Goal: Feedback & Contribution: Submit feedback/report problem

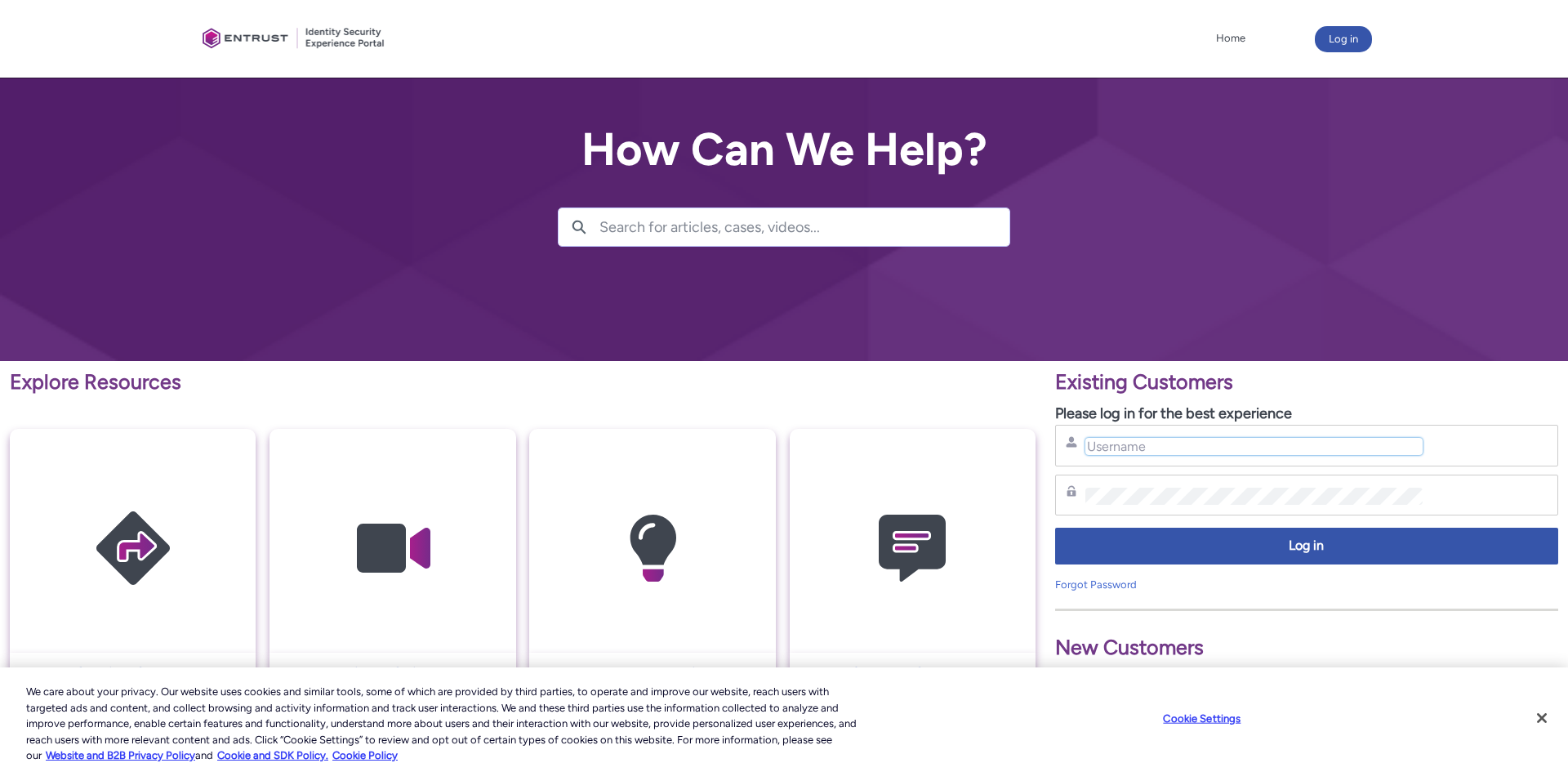
click at [1094, 452] on input "Username" at bounding box center [1254, 446] width 338 height 17
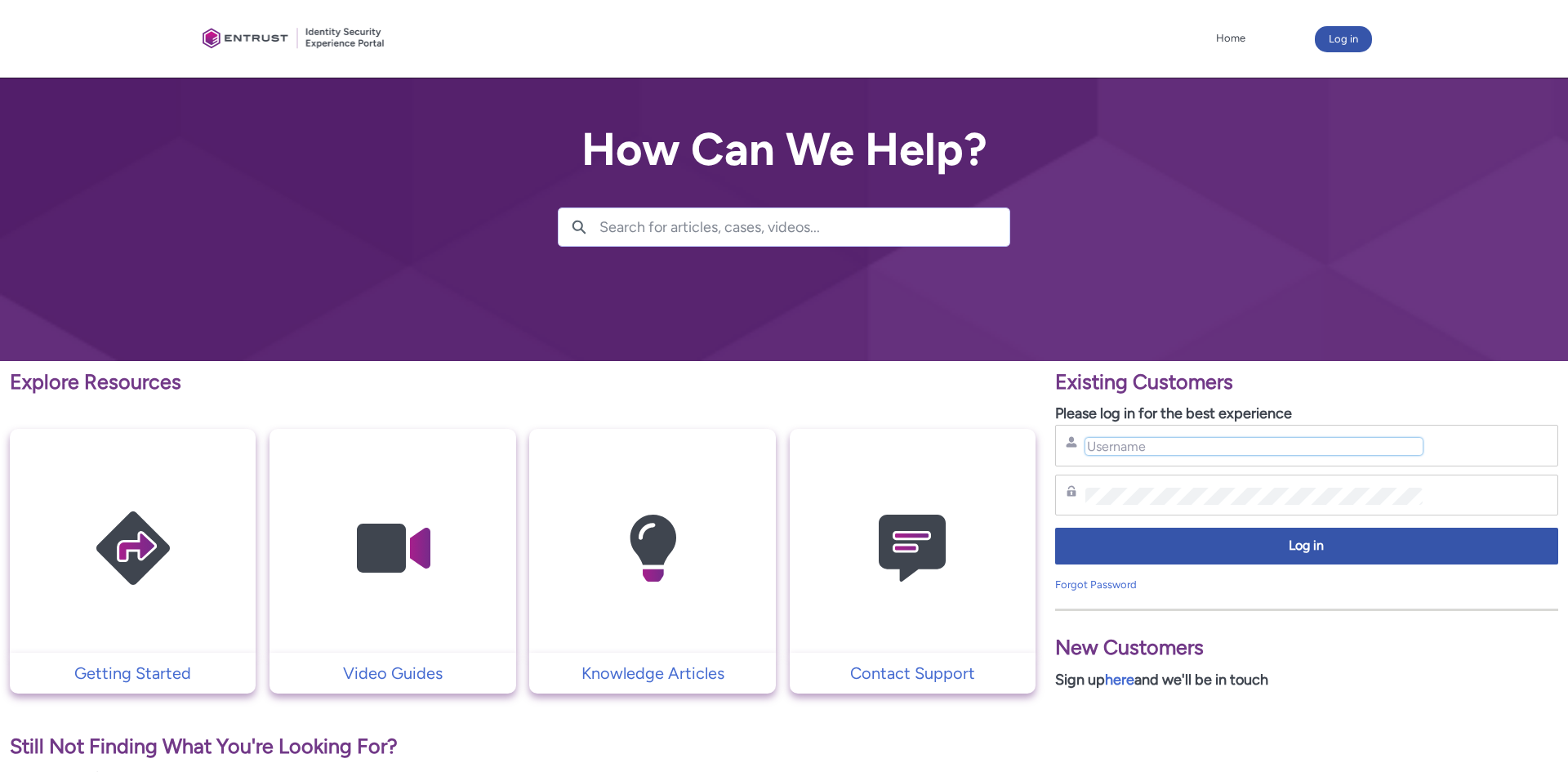
click at [1087, 448] on input "Username" at bounding box center [1254, 446] width 338 height 17
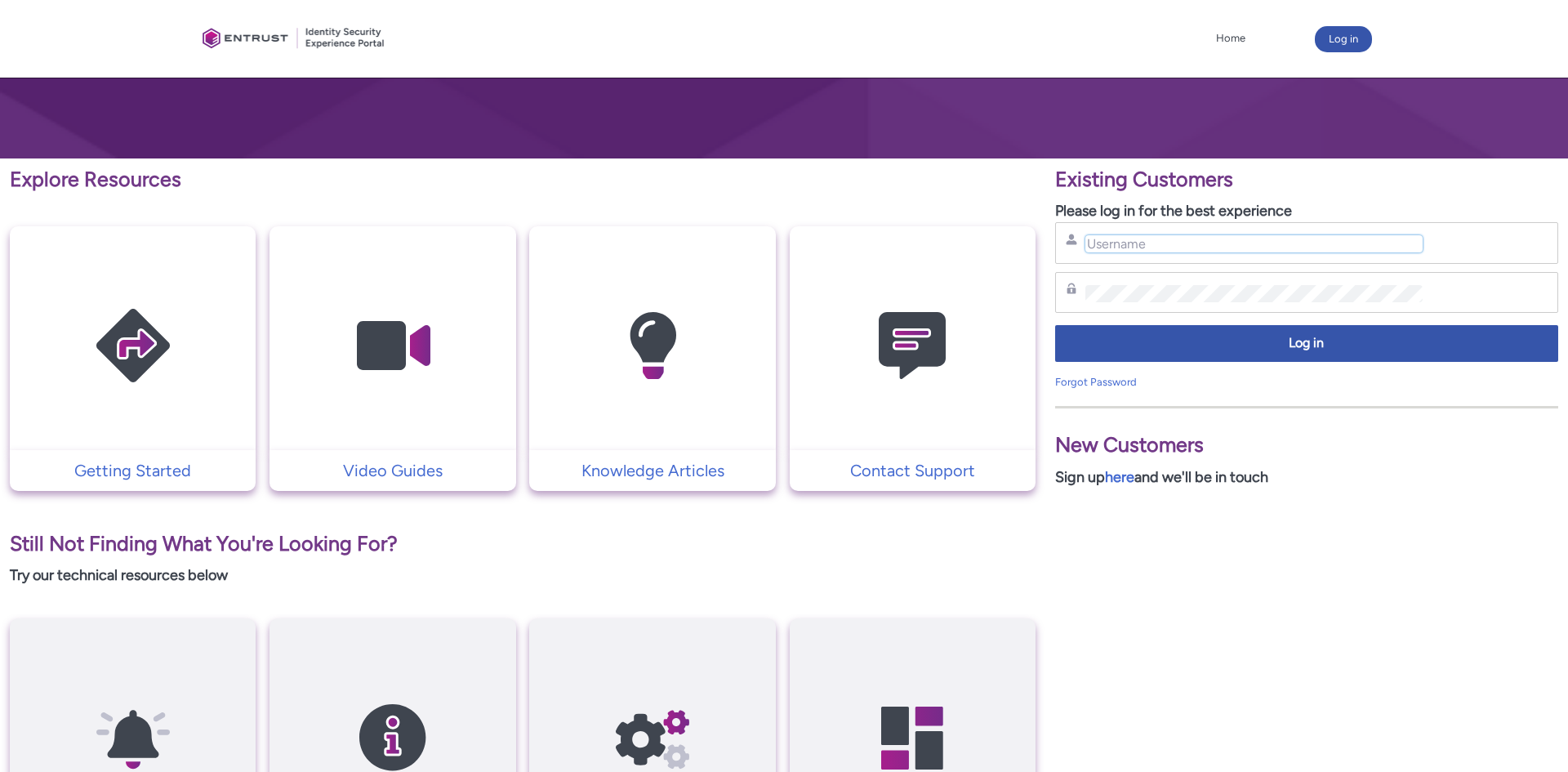
scroll to position [201, 0]
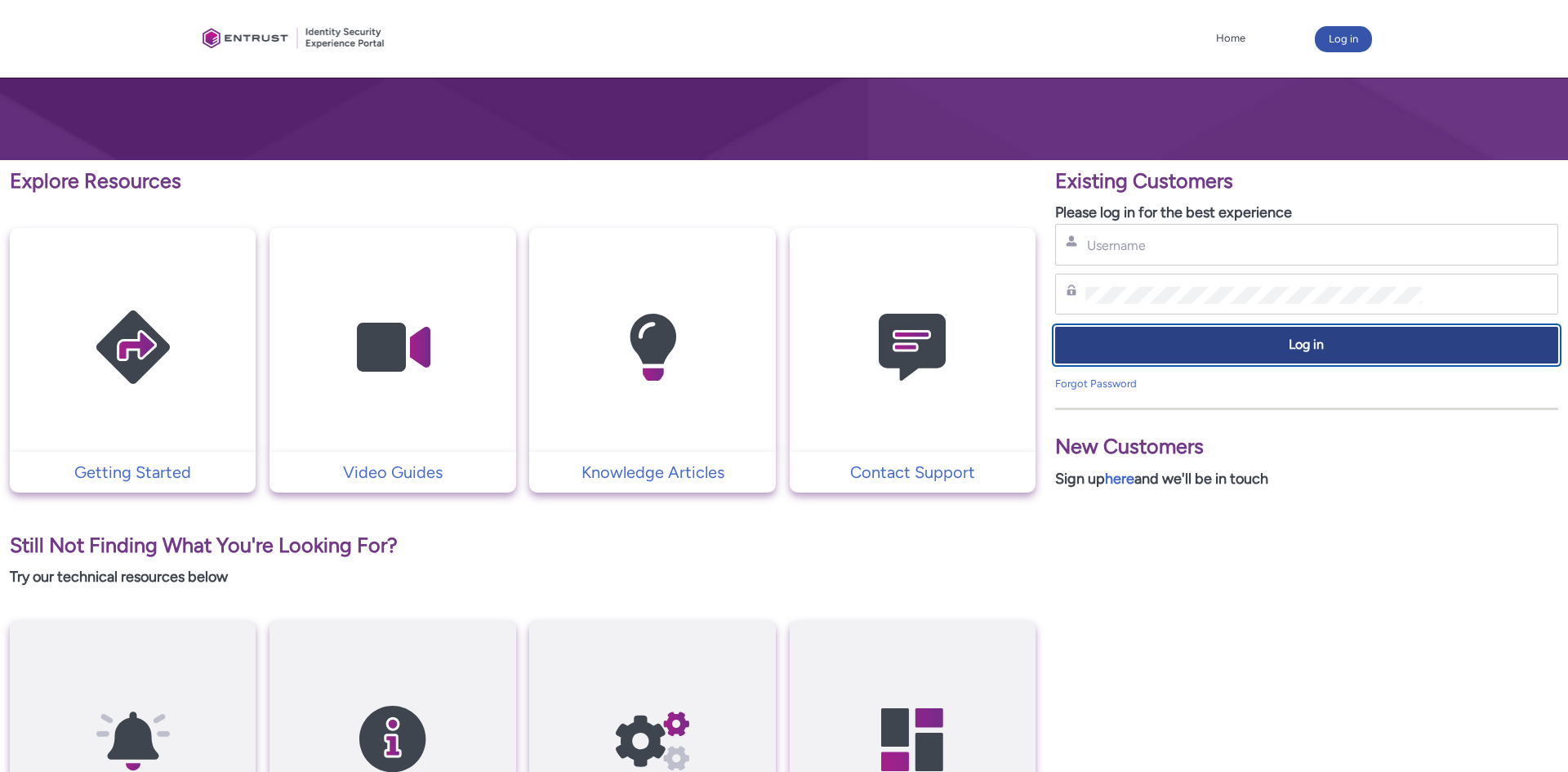
click at [1357, 339] on span "Log in" at bounding box center [1307, 345] width 482 height 19
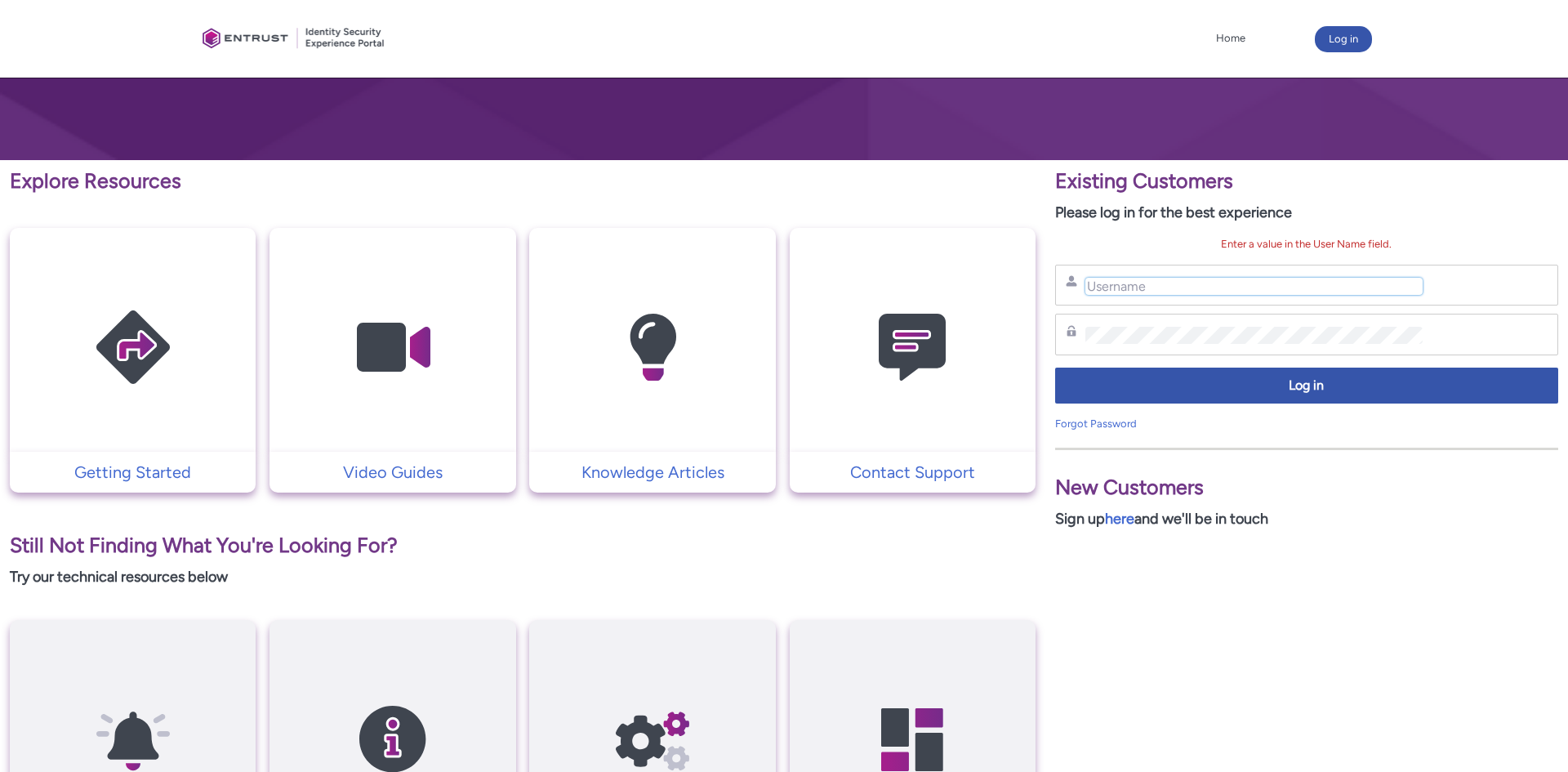
click at [1092, 287] on input "Username" at bounding box center [1254, 286] width 338 height 17
click at [1124, 522] on link "here" at bounding box center [1120, 519] width 30 height 18
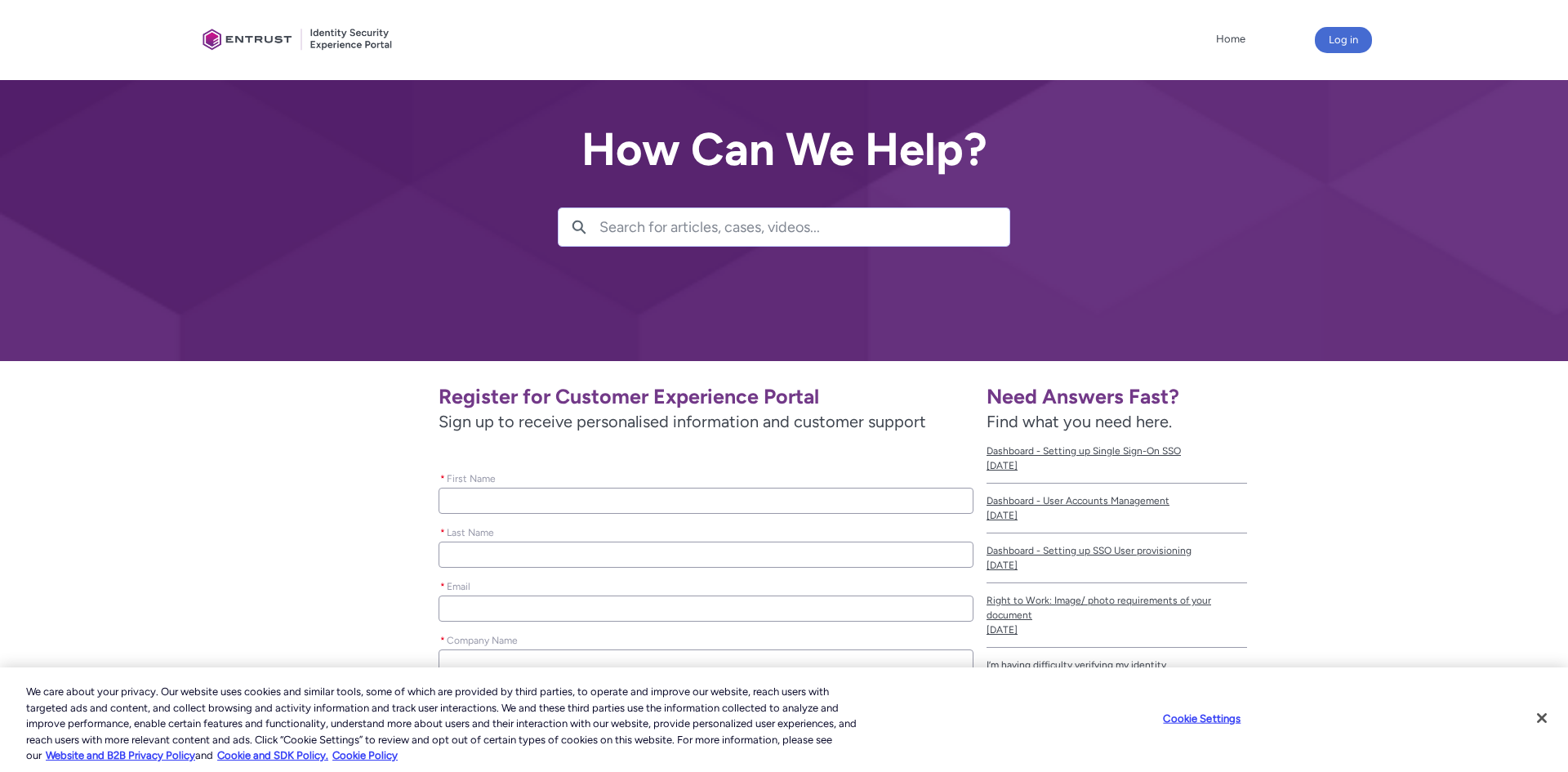
click at [448, 503] on input "* First Name" at bounding box center [706, 501] width 535 height 26
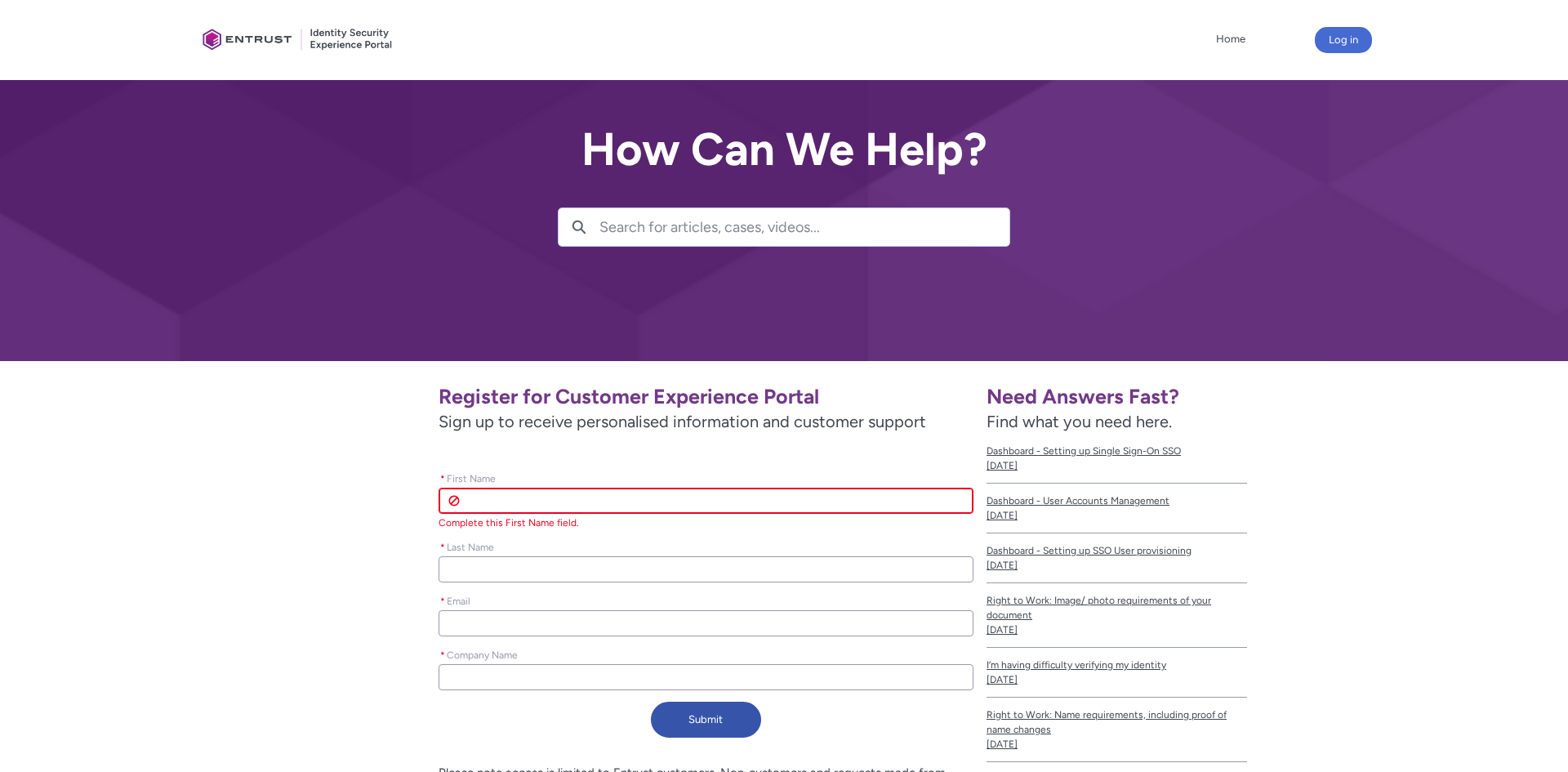
click at [464, 504] on input "* First Name" at bounding box center [706, 501] width 535 height 26
type lightning-primitive-input-simple "Ray"
type lightning-primitive-input-simple "West"
type lightning-primitive-input-simple "raynveronicaw@gmail.com"
type input "Ray"
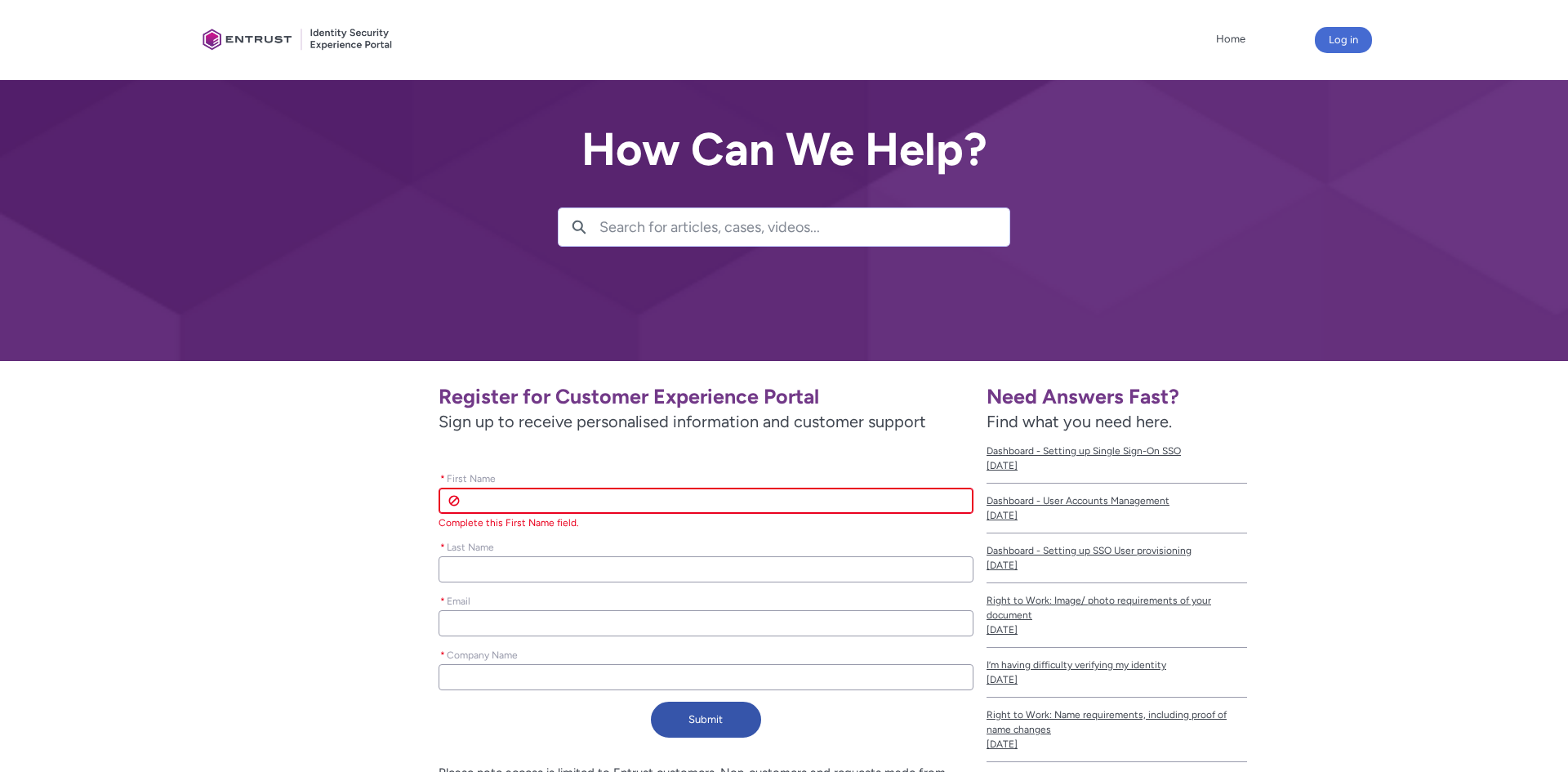
type input "West"
type input "raynveronicaw@gmail.com"
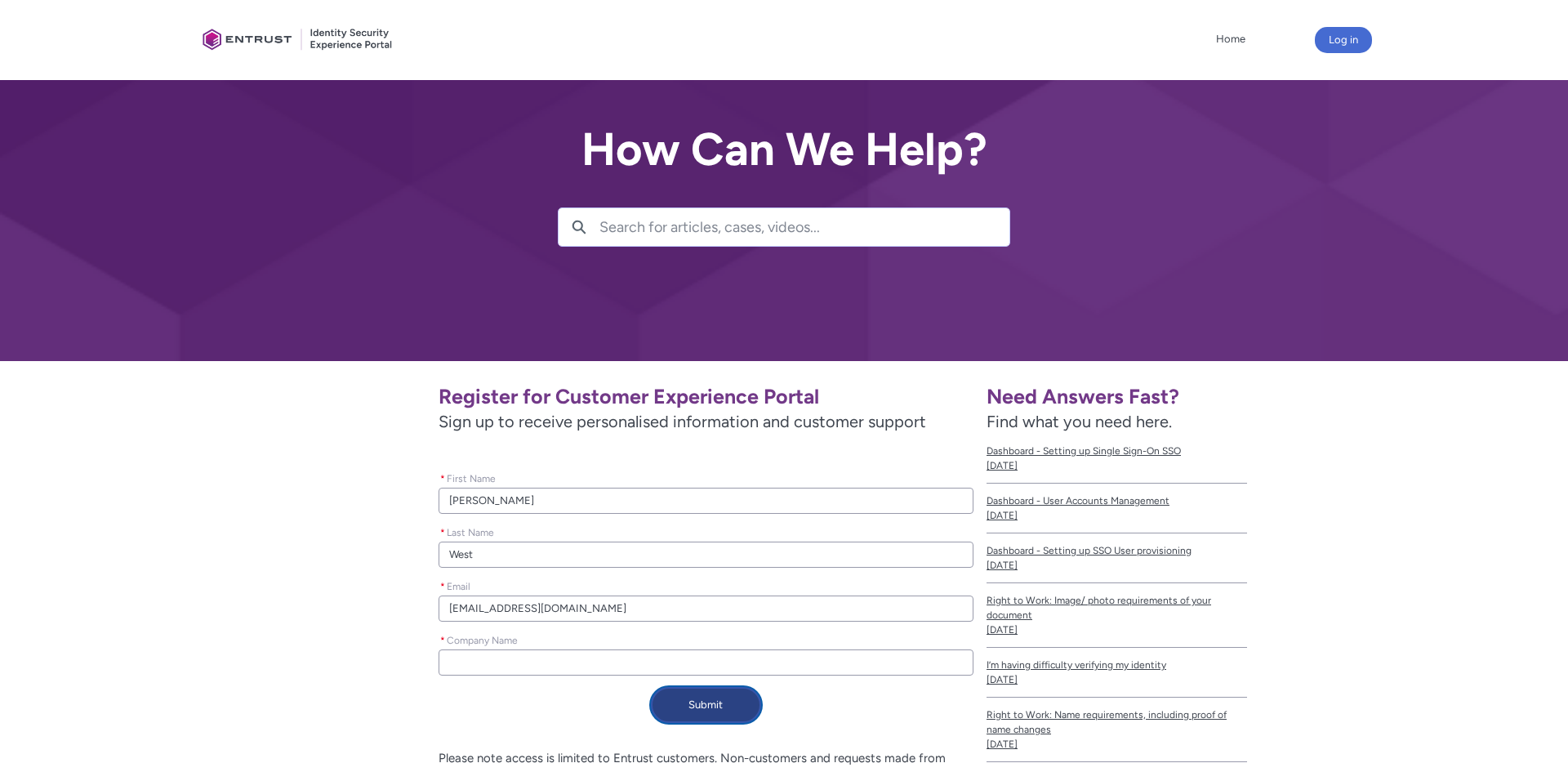
click at [713, 699] on button "Submit" at bounding box center [706, 705] width 111 height 36
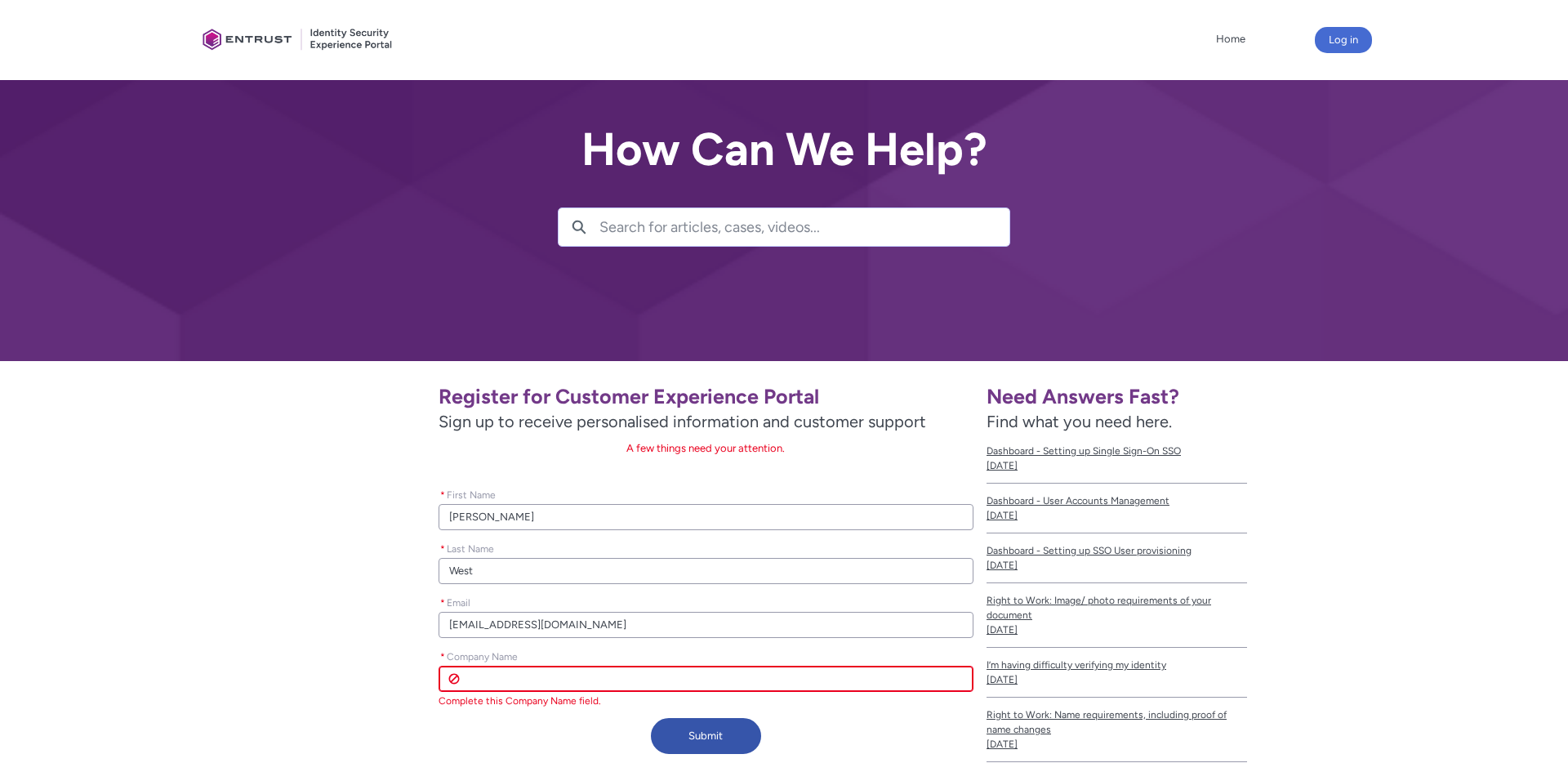
click at [468, 681] on input "* Company Name" at bounding box center [706, 679] width 535 height 26
type lightning-primitive-input-simple "r"
type input "r"
type lightning-primitive-input-simple "ra"
type input "ra"
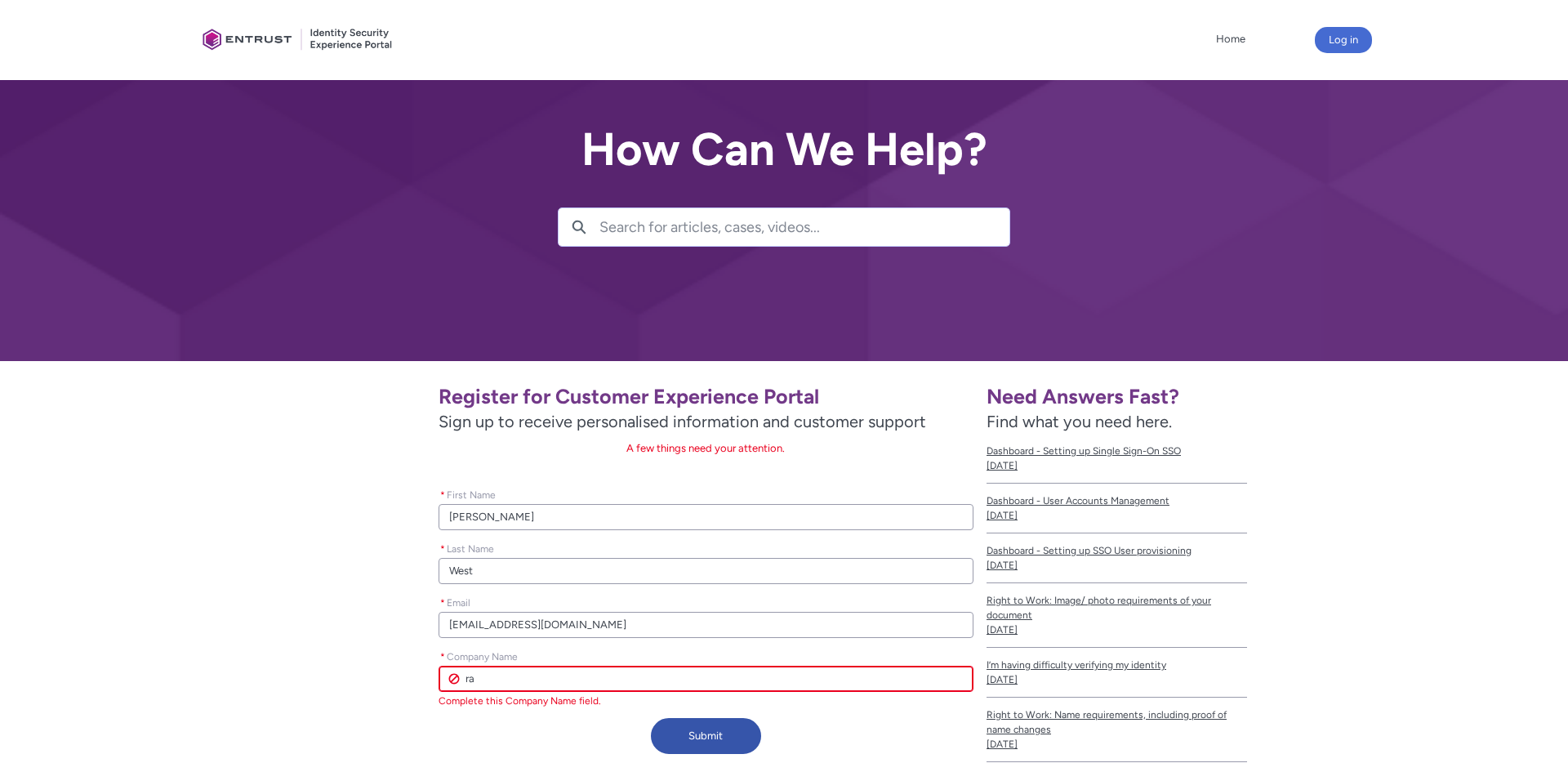
type lightning-primitive-input-simple "ray"
type input "ray"
type lightning-primitive-input-simple "raya"
type input "raya"
type lightning-primitive-input-simple "rayan"
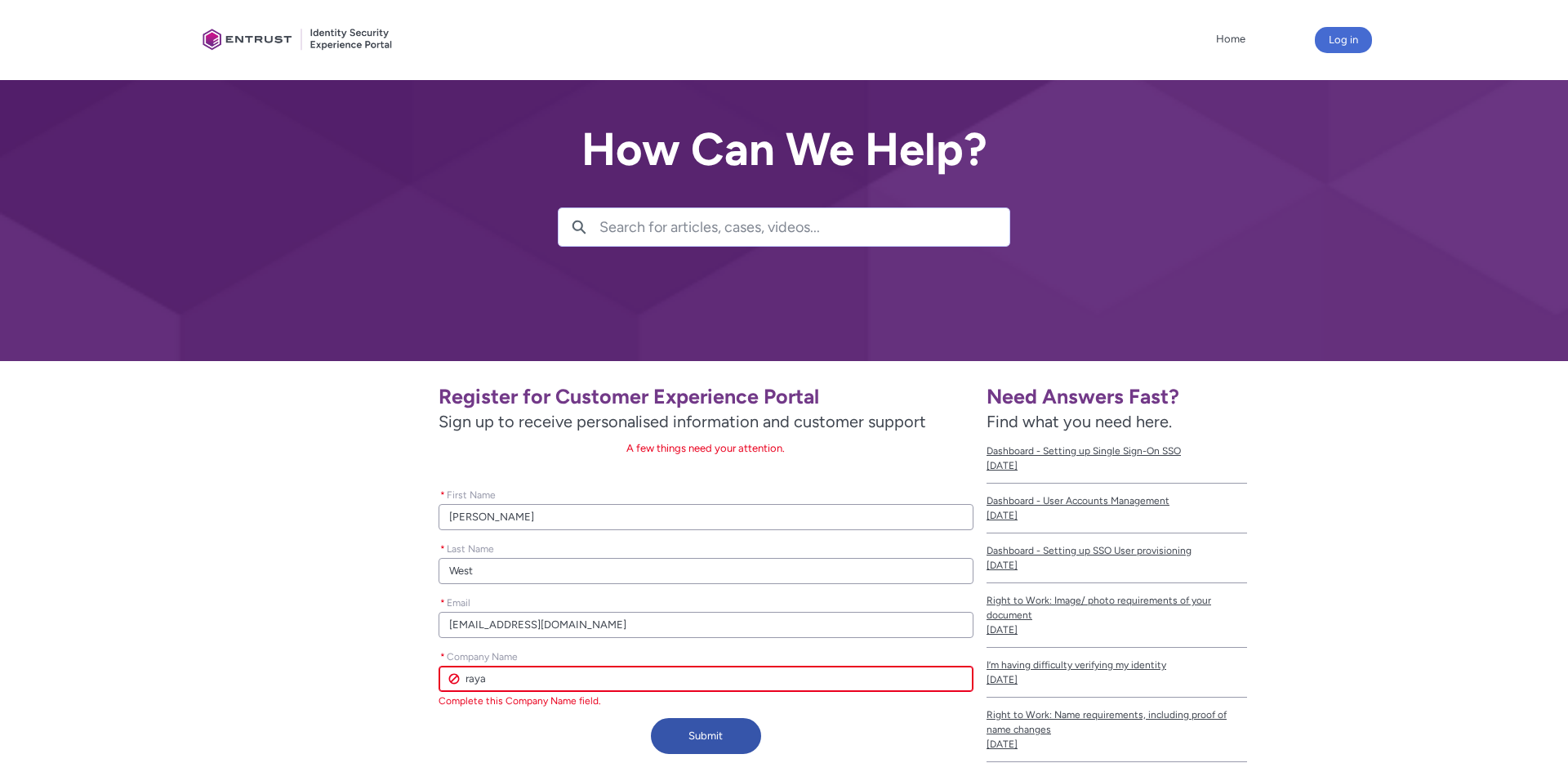
type input "rayan"
type lightning-primitive-input-simple "rayand"
type input "rayand"
type lightning-primitive-input-simple "rayandv"
type input "rayandv"
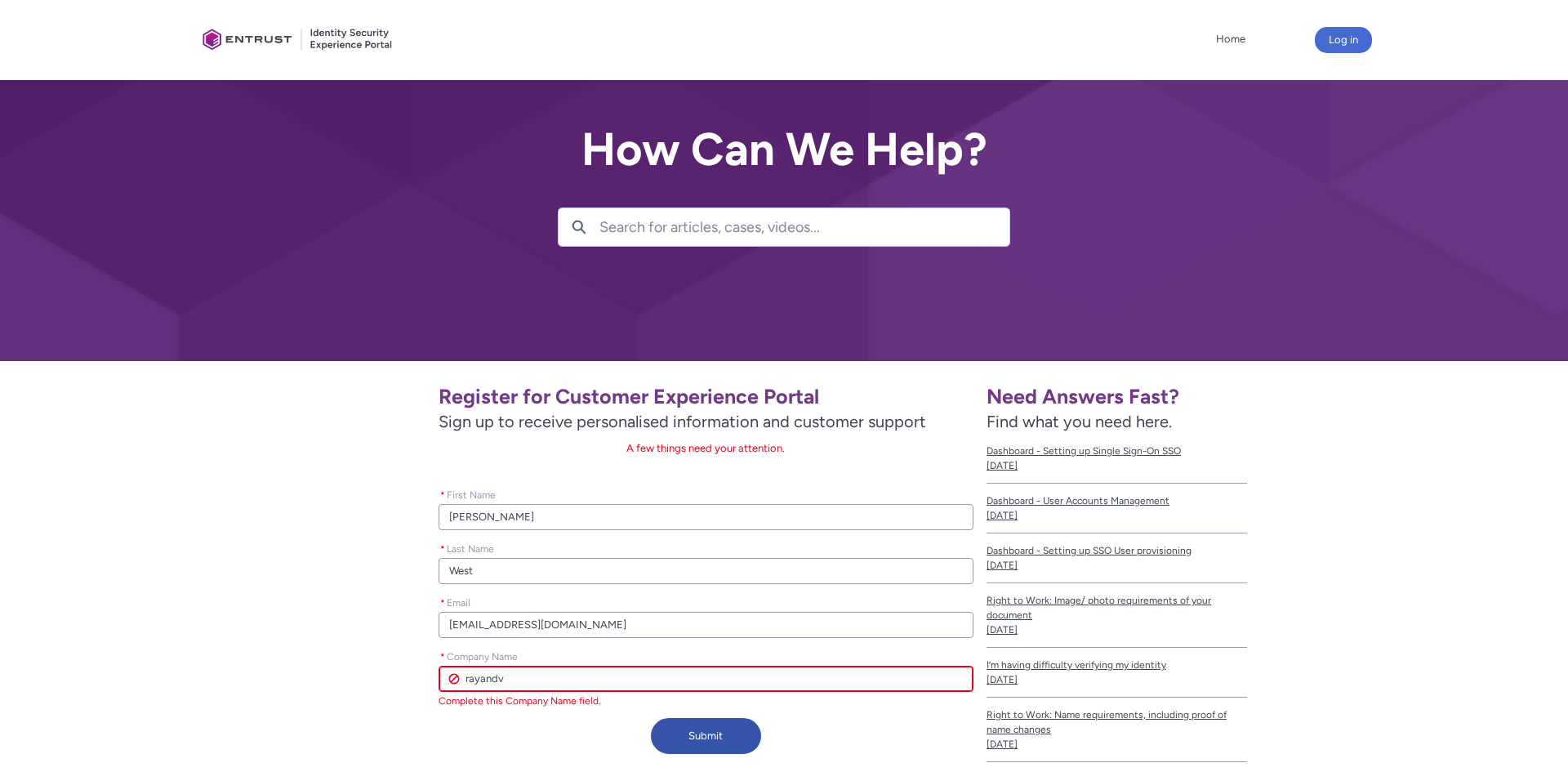
type lightning-primitive-input-simple "rayandve"
type input "rayandve"
type lightning-primitive-input-simple "rayandver"
type input "rayandver"
type lightning-primitive-input-simple "rayandvero"
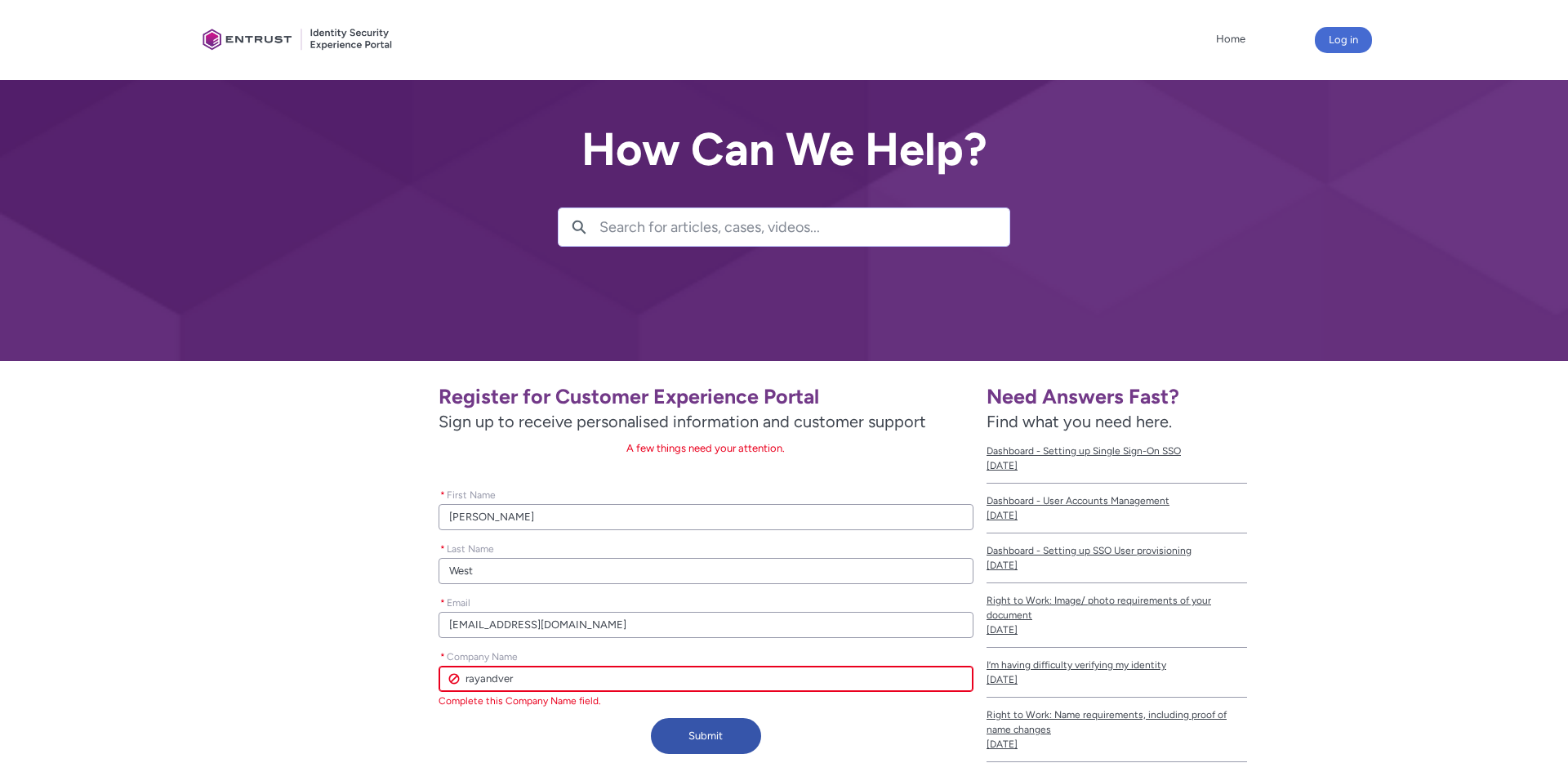
type input "rayandvero"
type lightning-primitive-input-simple "rayandveron"
type input "rayandveron"
type lightning-primitive-input-simple "rayandveroni"
type input "rayandveroni"
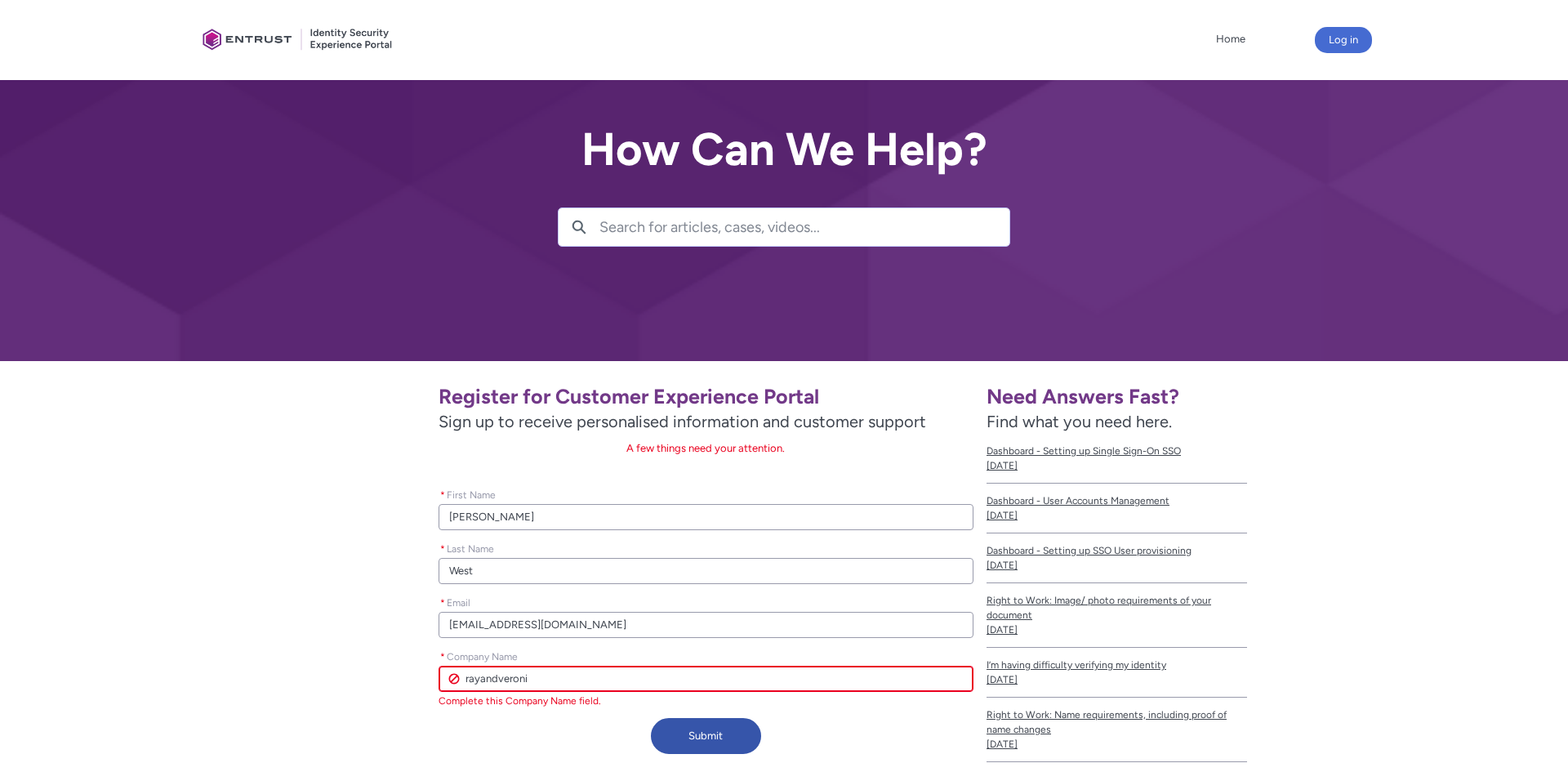
type lightning-primitive-input-simple "rayandveronic"
type input "rayandveronic"
type lightning-primitive-input-simple "rayandveronica"
type input "rayandveronica"
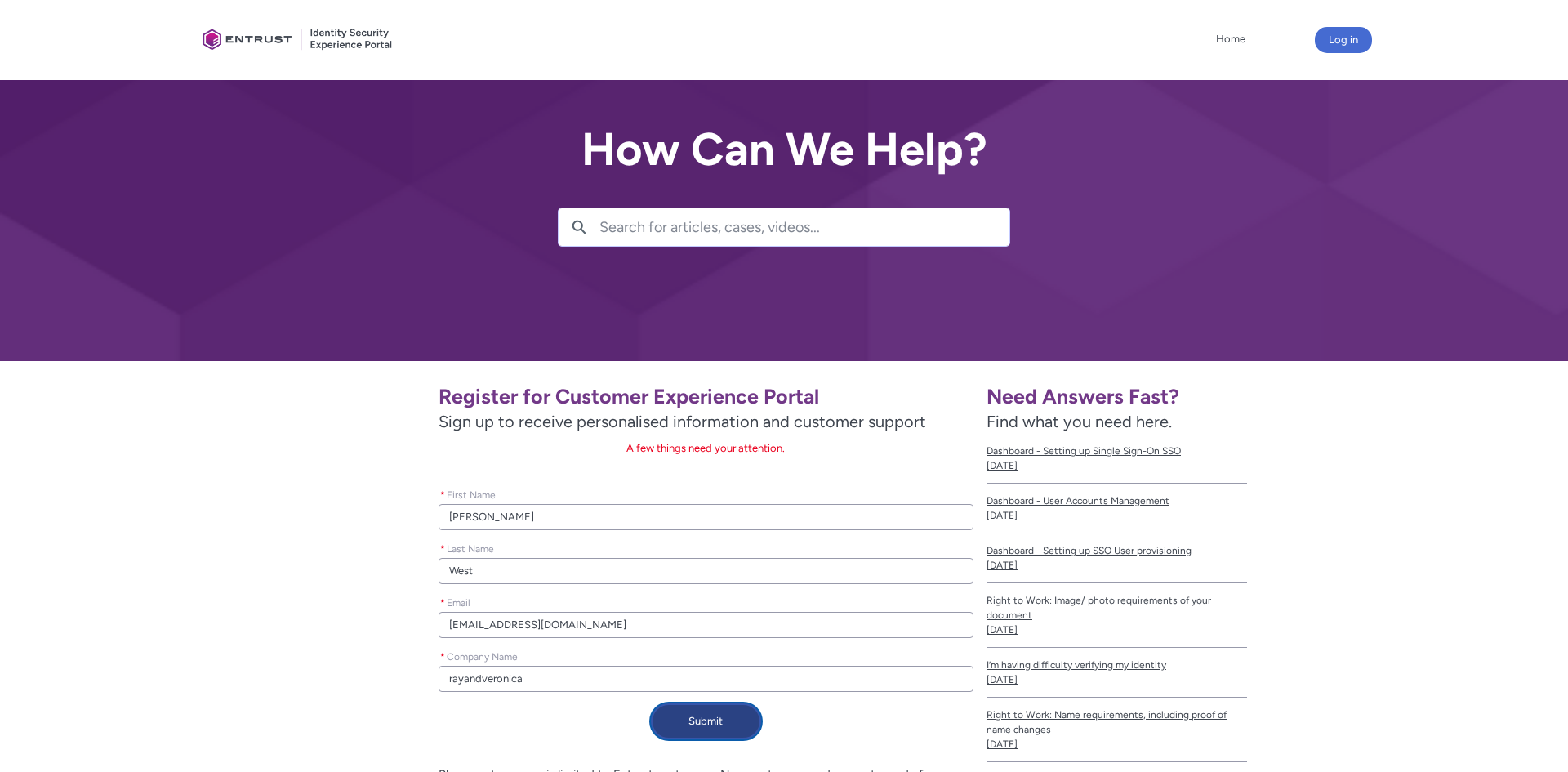
click at [708, 734] on button "Submit" at bounding box center [706, 722] width 111 height 36
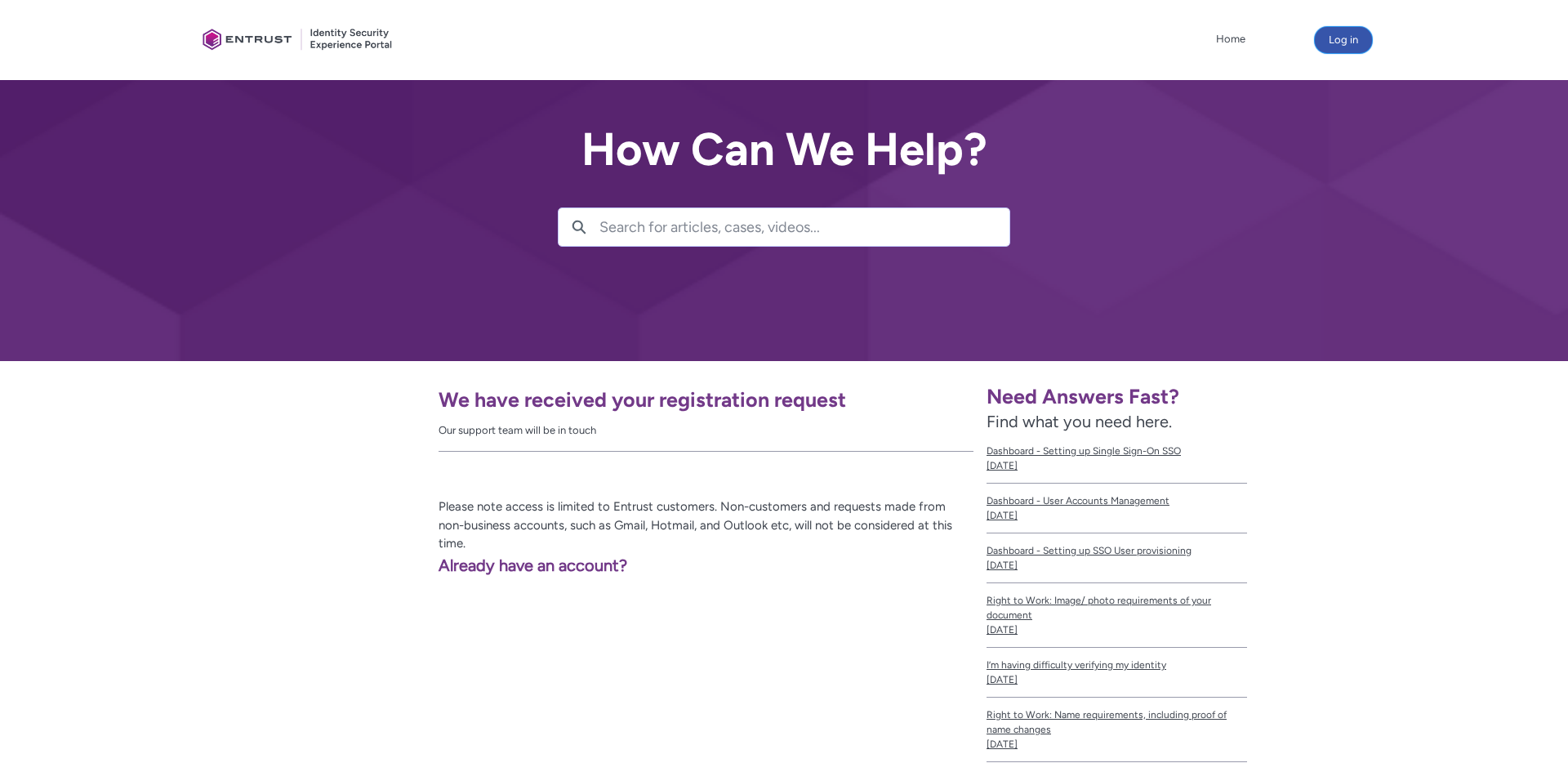
click at [1344, 38] on button "Log in" at bounding box center [1343, 40] width 57 height 26
